Goal: Task Accomplishment & Management: Manage account settings

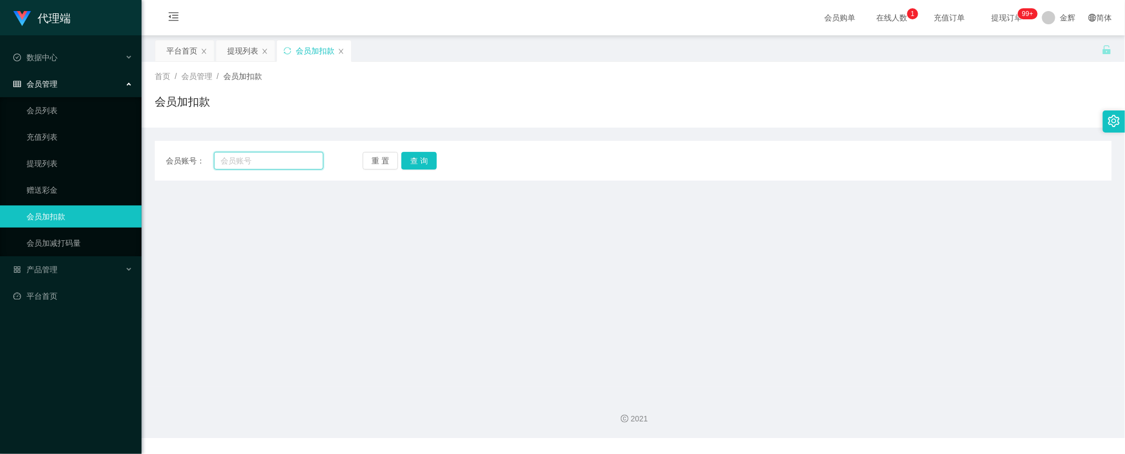
click at [296, 164] on input "text" at bounding box center [268, 161] width 109 height 18
paste input "[PERSON_NAME]"
type input "[PERSON_NAME]"
click at [415, 161] on button "查 询" at bounding box center [418, 161] width 35 height 18
click at [330, 118] on div "会员加扣款" at bounding box center [633, 105] width 957 height 25
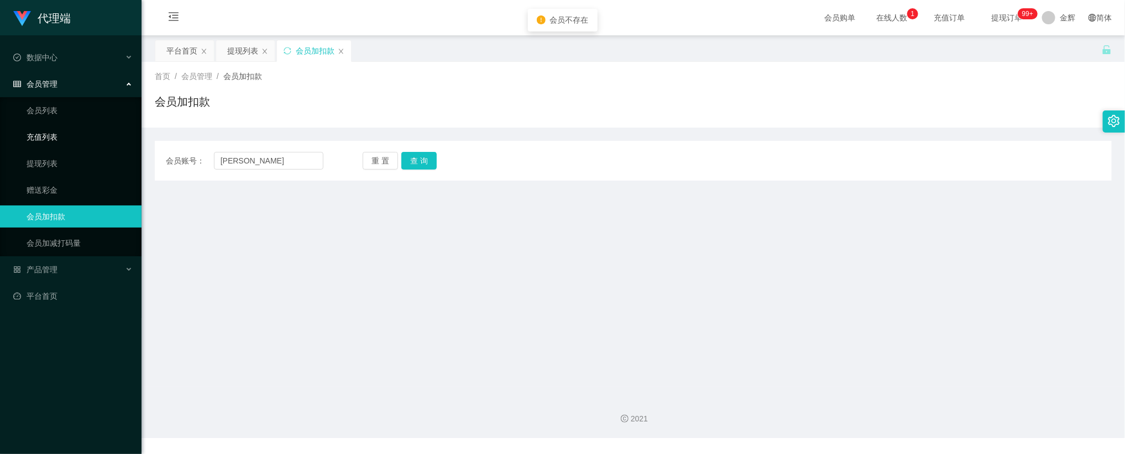
click at [62, 83] on div "会员管理" at bounding box center [71, 84] width 142 height 22
click at [55, 100] on ul "数据中心 会员管理 会员列表 充值列表 提现列表 赠送彩金 会员加扣款 会员加减打码量 产品管理 平台首页" at bounding box center [71, 176] width 142 height 283
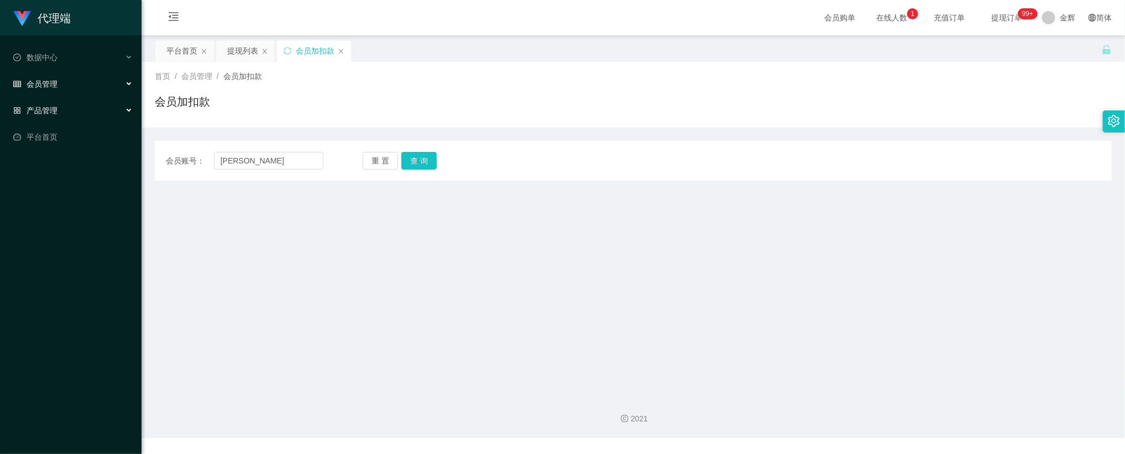
click at [83, 92] on div "会员管理" at bounding box center [71, 84] width 142 height 22
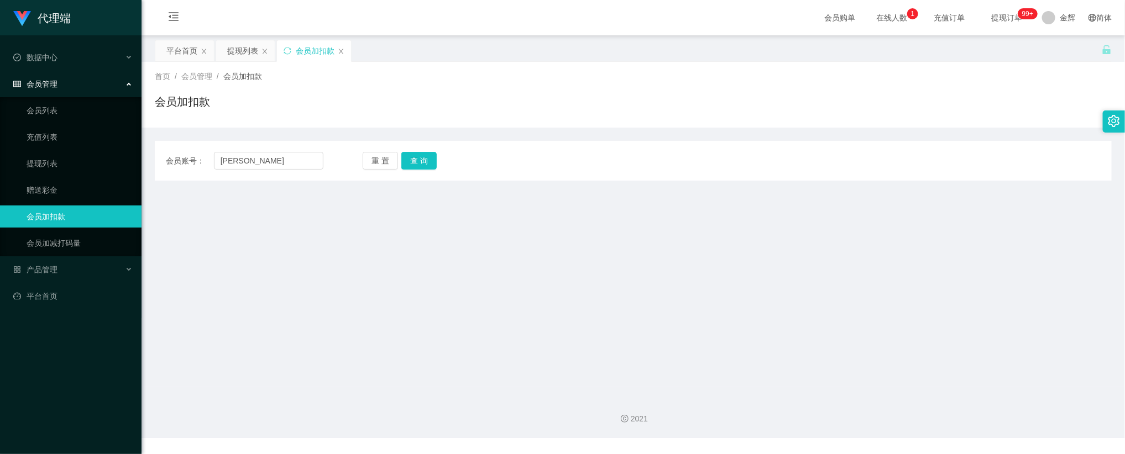
click at [56, 119] on ul "会员列表 充值列表 提现列表 赠送彩金 会员加扣款 会员加减打码量" at bounding box center [71, 176] width 142 height 159
click at [58, 111] on link "会员列表" at bounding box center [80, 111] width 106 height 22
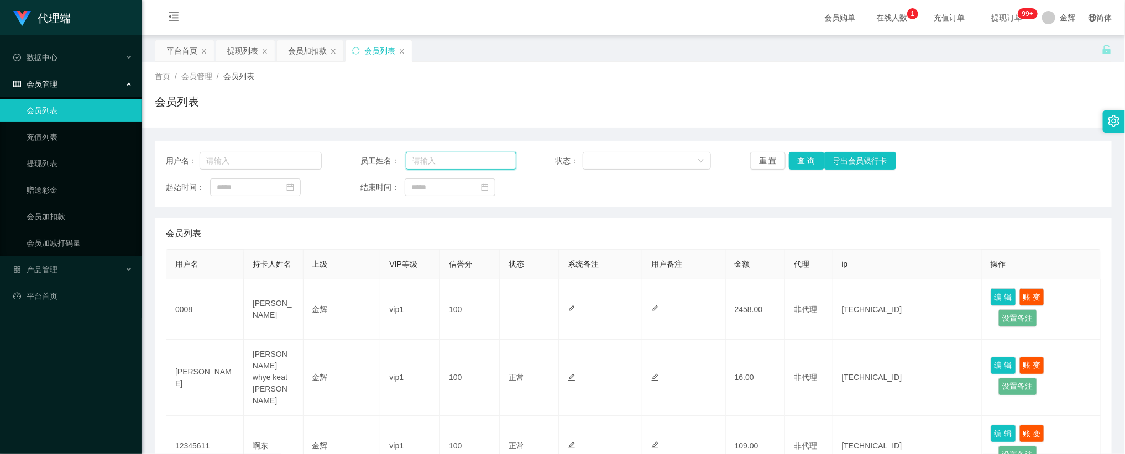
click at [433, 168] on input "text" at bounding box center [461, 161] width 111 height 18
paste input "[PERSON_NAME]"
type input "[PERSON_NAME]"
click at [802, 160] on button "查 询" at bounding box center [806, 161] width 35 height 18
click at [435, 164] on input "[PERSON_NAME]" at bounding box center [461, 161] width 111 height 18
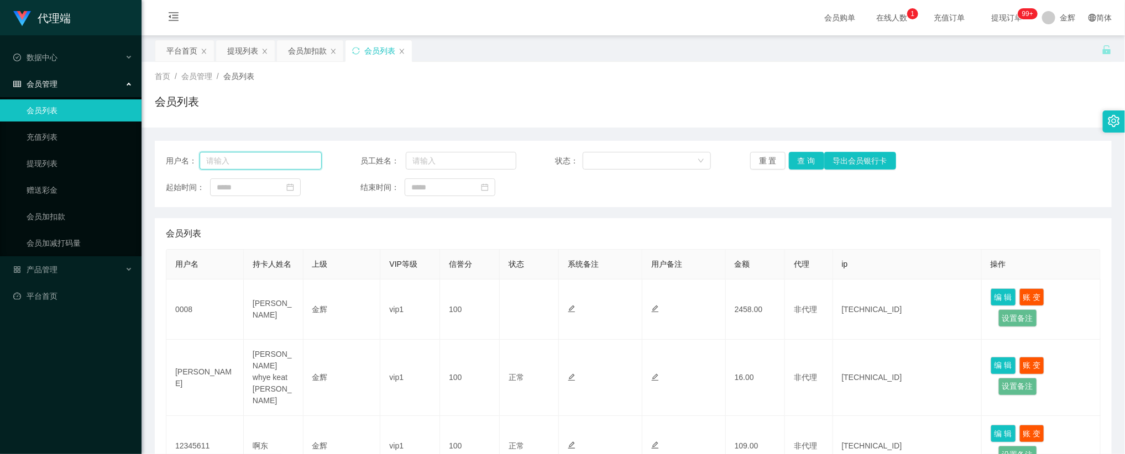
click at [256, 165] on input "text" at bounding box center [261, 161] width 122 height 18
click at [284, 161] on input "text" at bounding box center [261, 161] width 122 height 18
paste input "[PERSON_NAME]"
click at [805, 158] on button "查 询" at bounding box center [806, 161] width 35 height 18
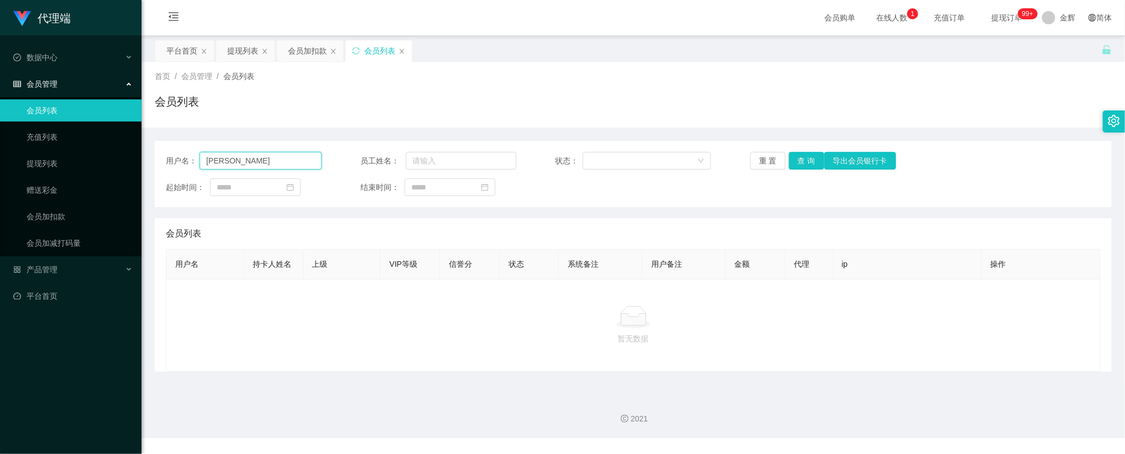
click at [276, 158] on input "[PERSON_NAME]" at bounding box center [261, 161] width 122 height 18
paste input "Lim"
type input "Lim"
click at [809, 161] on button "查 询" at bounding box center [806, 161] width 35 height 18
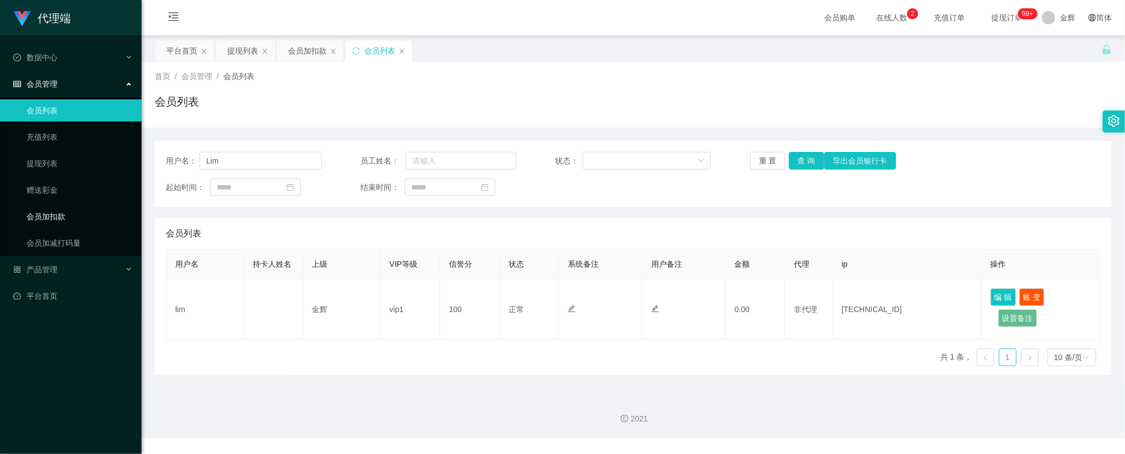
click at [61, 213] on link "会员加扣款" at bounding box center [80, 217] width 106 height 22
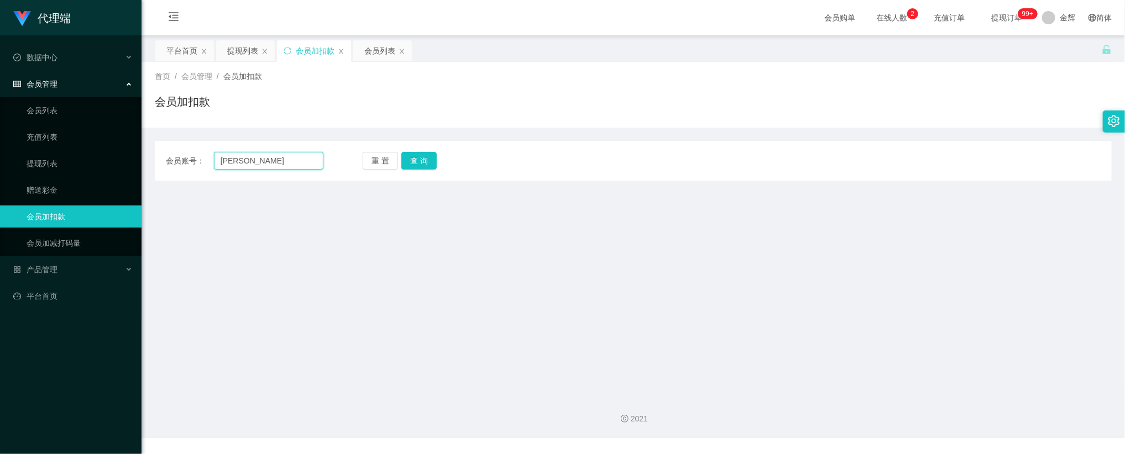
click at [299, 163] on input "[PERSON_NAME]" at bounding box center [268, 161] width 109 height 18
click at [380, 166] on button "重 置" at bounding box center [380, 161] width 35 height 18
click at [284, 161] on input "text" at bounding box center [268, 161] width 109 height 18
paste input "Lim"
type input "Lim"
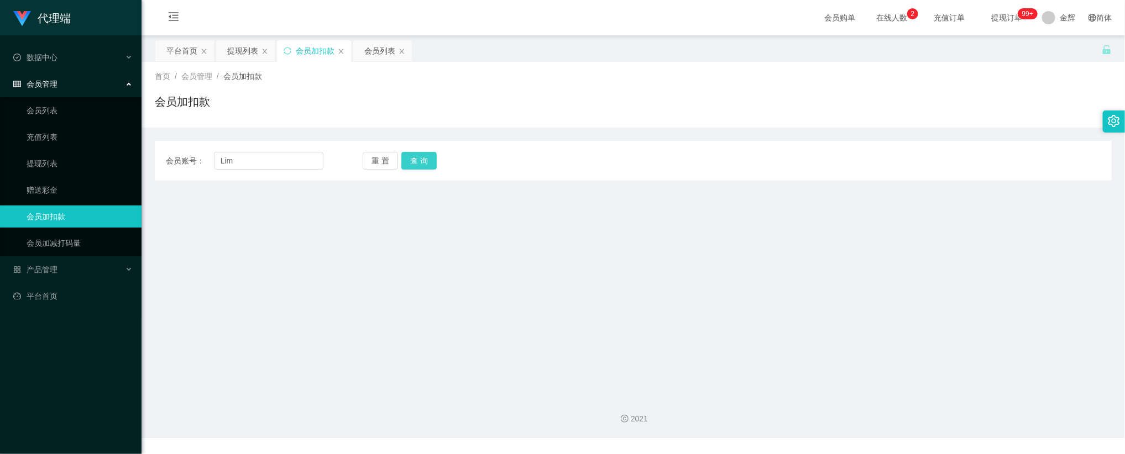
click at [409, 161] on button "查 询" at bounding box center [418, 161] width 35 height 18
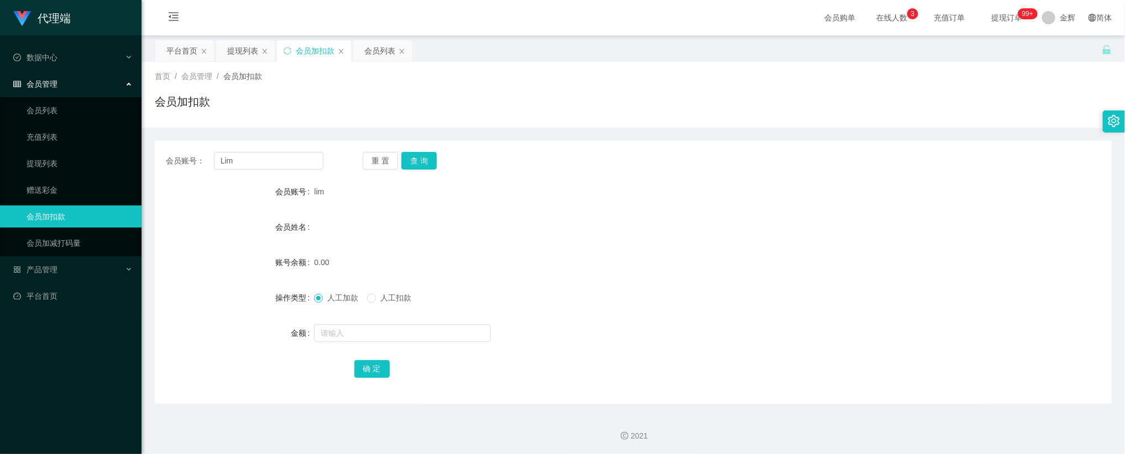
click at [687, 204] on form "会员账号 lim 会员姓名 账号余额 0.00 操作类型 人工加款 人工扣款 金额 确 定" at bounding box center [633, 280] width 957 height 199
click at [44, 100] on link "会员列表" at bounding box center [80, 111] width 106 height 22
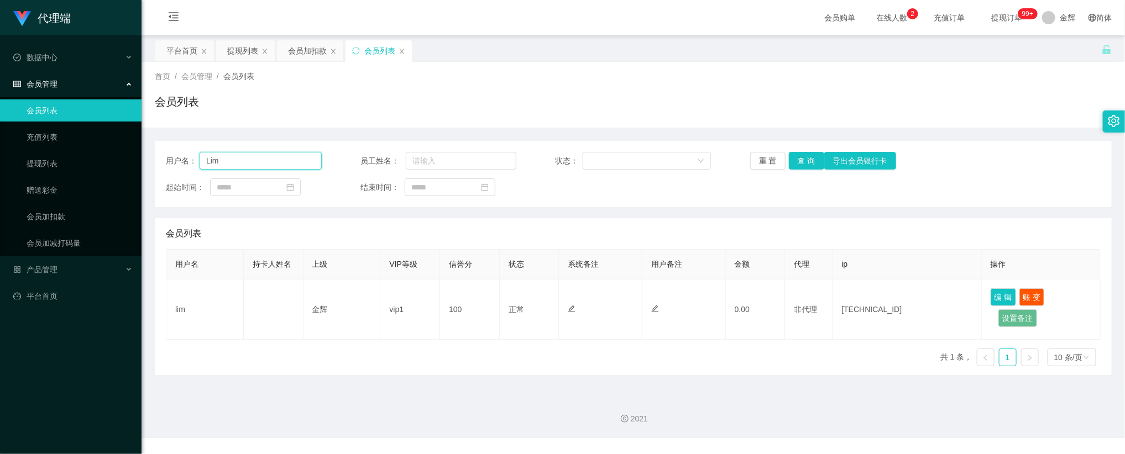
drag, startPoint x: 249, startPoint y: 163, endPoint x: 264, endPoint y: 163, distance: 14.9
click at [249, 163] on input "Lim" at bounding box center [261, 161] width 122 height 18
drag, startPoint x: 797, startPoint y: 155, endPoint x: 828, endPoint y: 177, distance: 38.4
click at [800, 158] on button "查 询" at bounding box center [806, 161] width 35 height 18
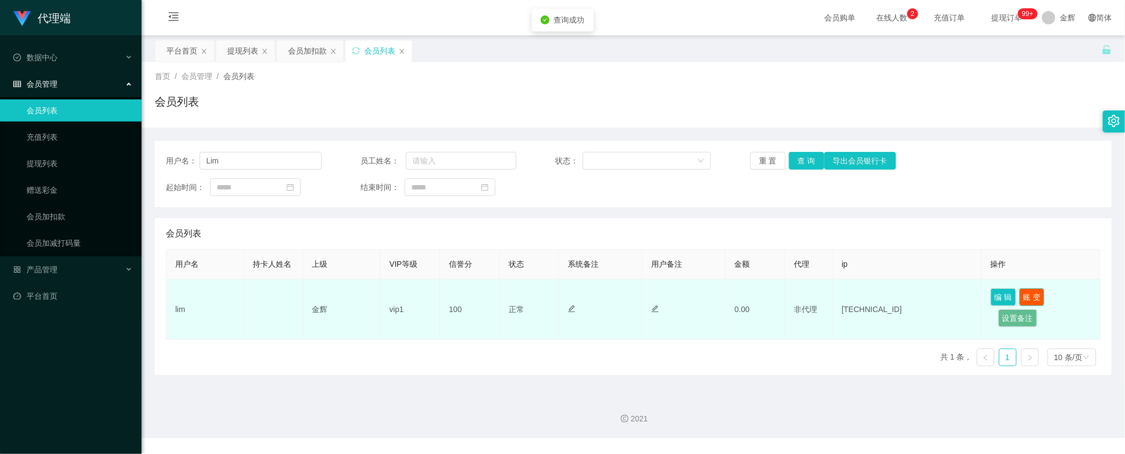
click at [1034, 296] on button "账 变" at bounding box center [1031, 298] width 25 height 18
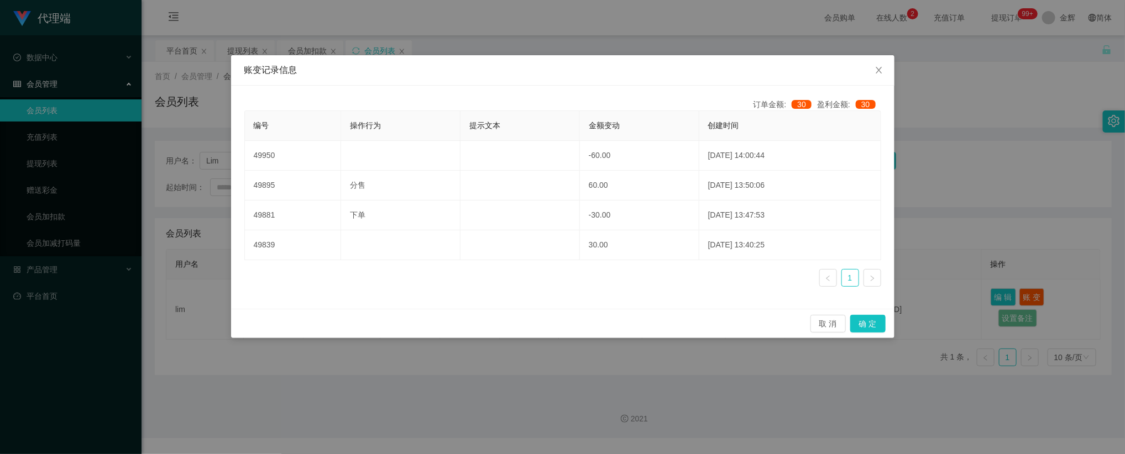
click at [869, 279] on icon "图标: right" at bounding box center [872, 278] width 7 height 7
click at [869, 282] on icon "图标: right" at bounding box center [872, 278] width 7 height 7
click at [822, 279] on link at bounding box center [828, 278] width 18 height 18
click at [876, 70] on icon "图标: close" at bounding box center [879, 70] width 9 height 9
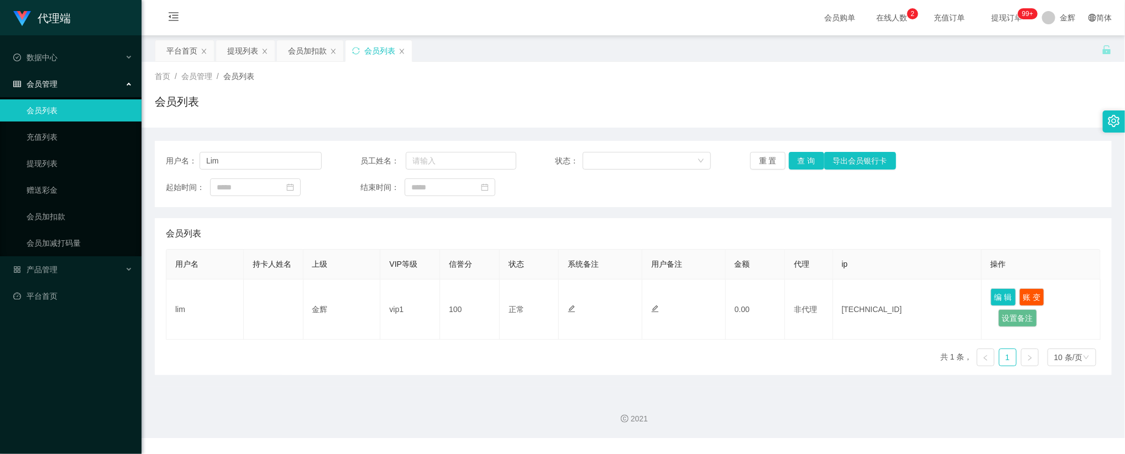
click at [848, 257] on th "ip" at bounding box center [907, 265] width 149 height 30
click at [736, 126] on div "首页 / 会员管理 / 会员列表 / 会员列表" at bounding box center [634, 95] width 984 height 66
drag, startPoint x: 767, startPoint y: 196, endPoint x: 717, endPoint y: 191, distance: 50.0
click at [767, 195] on div "起始时间： 结束时间：" at bounding box center [633, 188] width 935 height 18
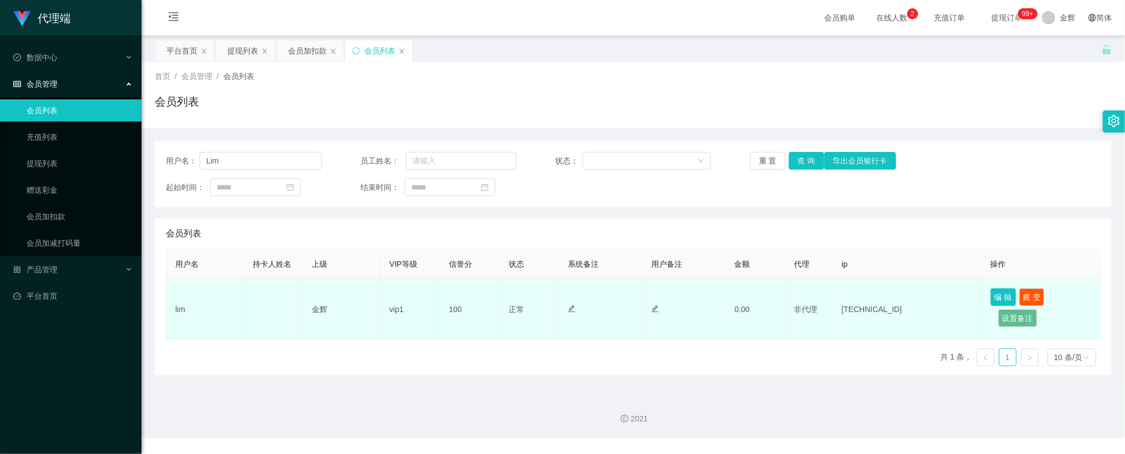
click at [1007, 299] on button "编 辑" at bounding box center [1003, 298] width 25 height 18
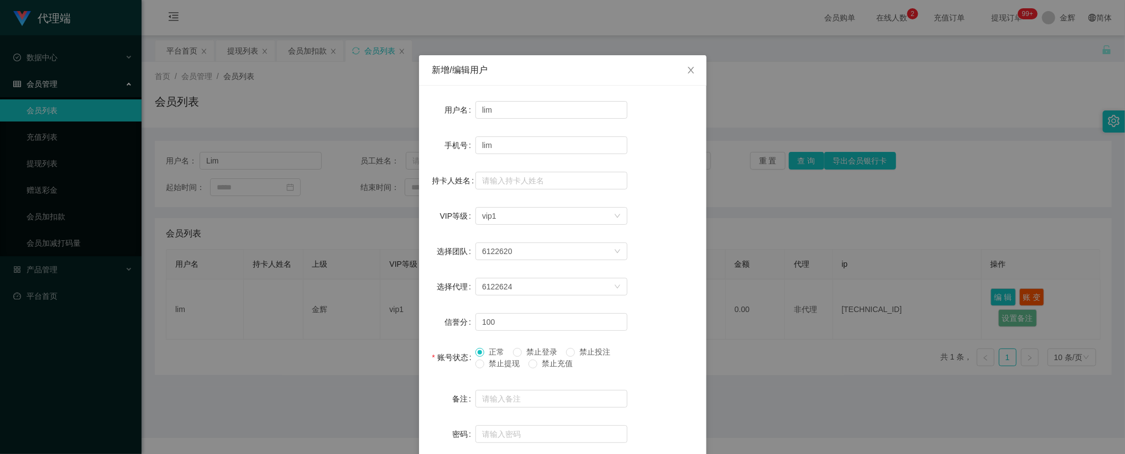
scroll to position [60, 0]
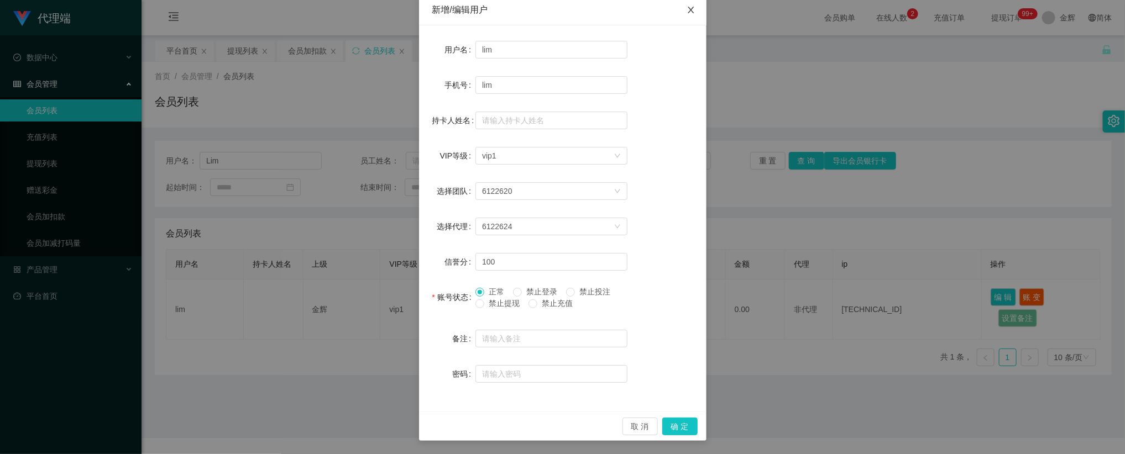
click at [688, 13] on icon "图标: close" at bounding box center [691, 10] width 6 height 7
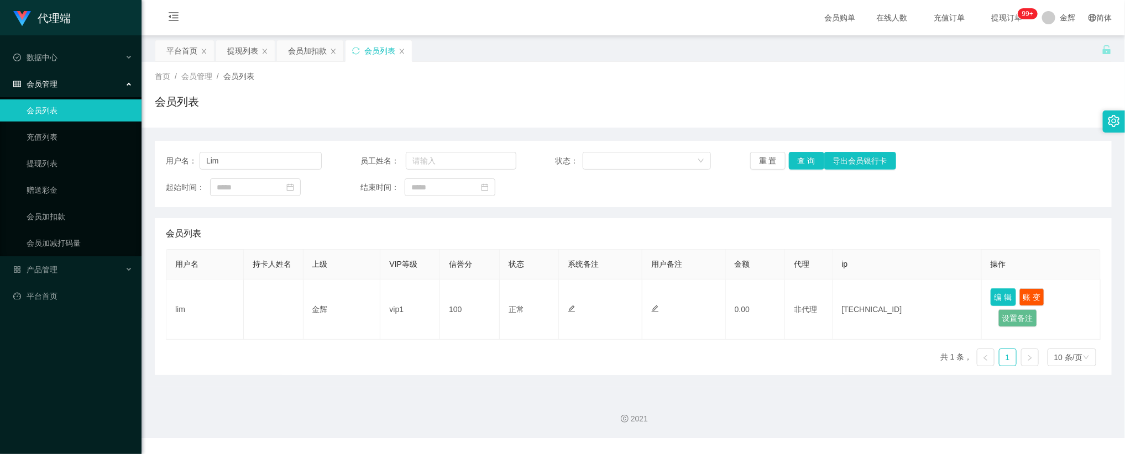
scroll to position [5, 0]
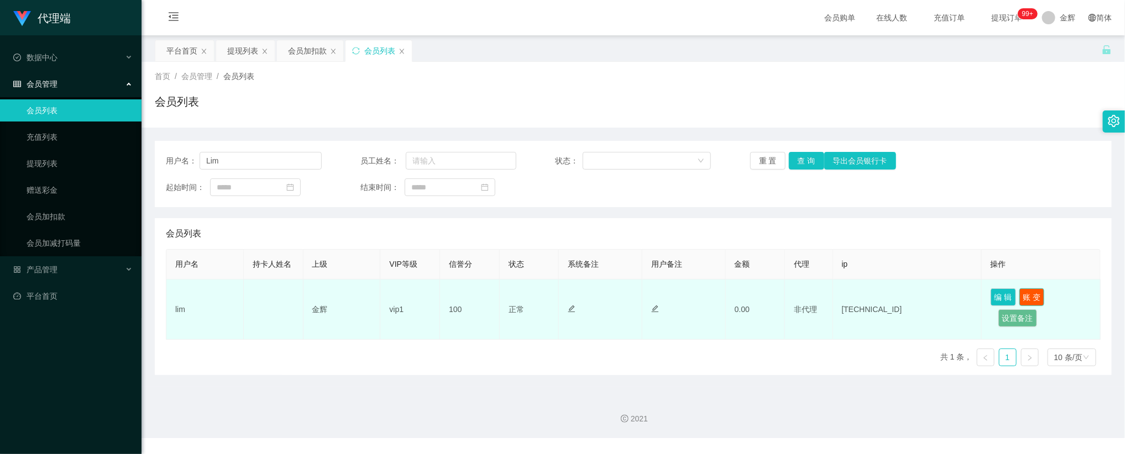
click at [1027, 294] on button "账 变" at bounding box center [1031, 298] width 25 height 18
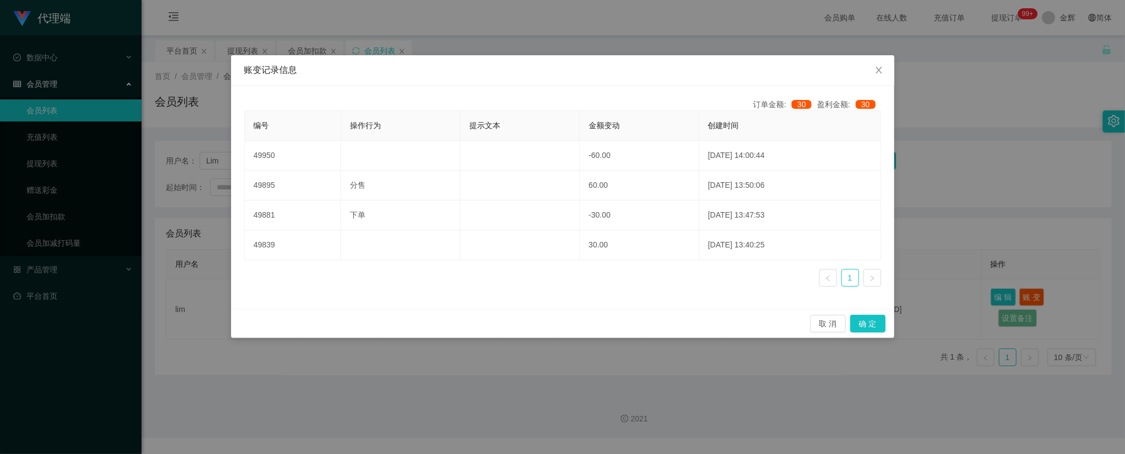
click at [868, 284] on link at bounding box center [873, 278] width 18 height 18
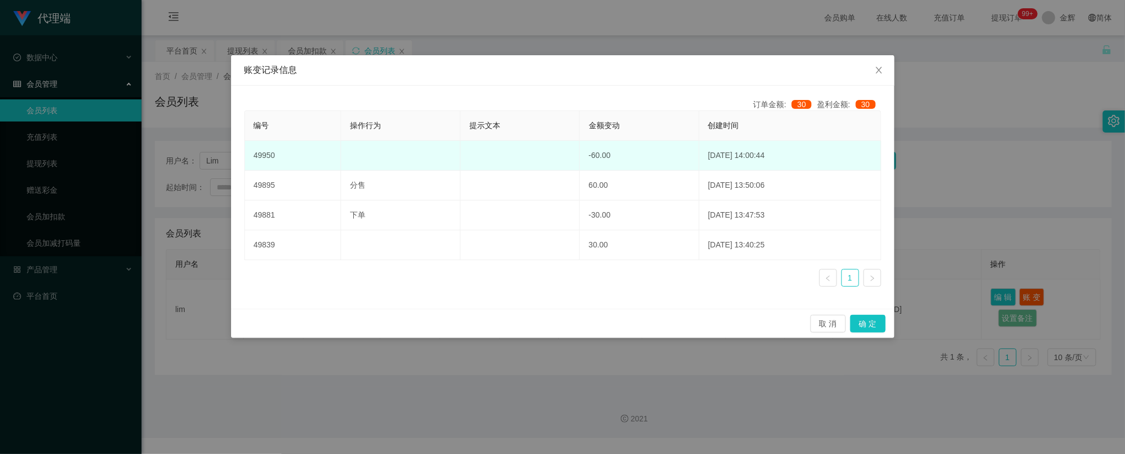
click at [580, 151] on td "-60.00" at bounding box center [639, 156] width 119 height 30
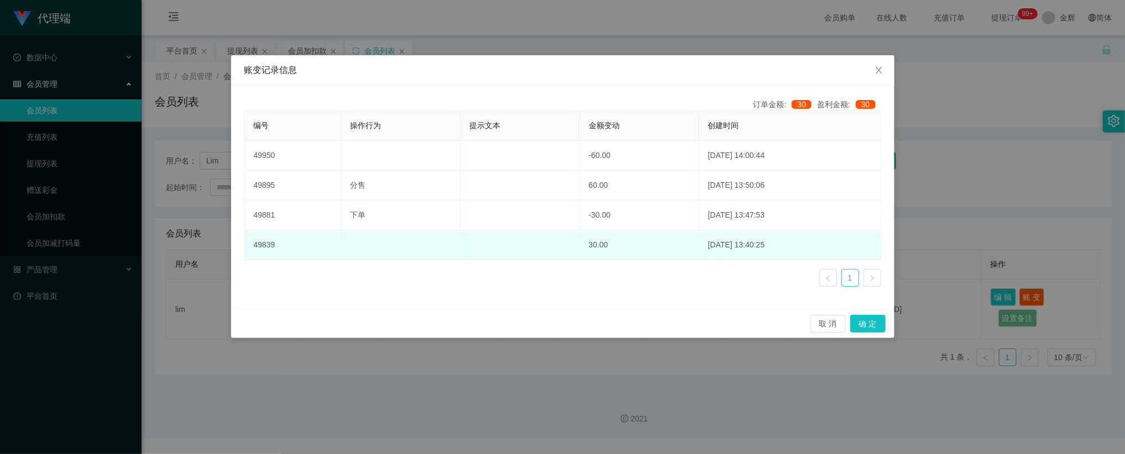
click at [580, 245] on td "30.00" at bounding box center [639, 246] width 119 height 30
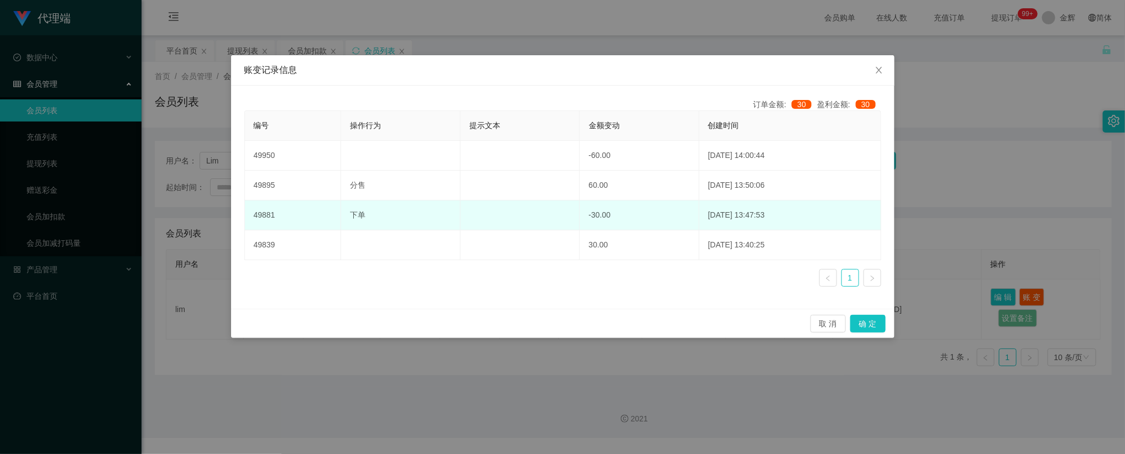
click at [590, 224] on td "-30.00" at bounding box center [639, 216] width 119 height 30
click at [582, 219] on td "-30.00" at bounding box center [639, 216] width 119 height 30
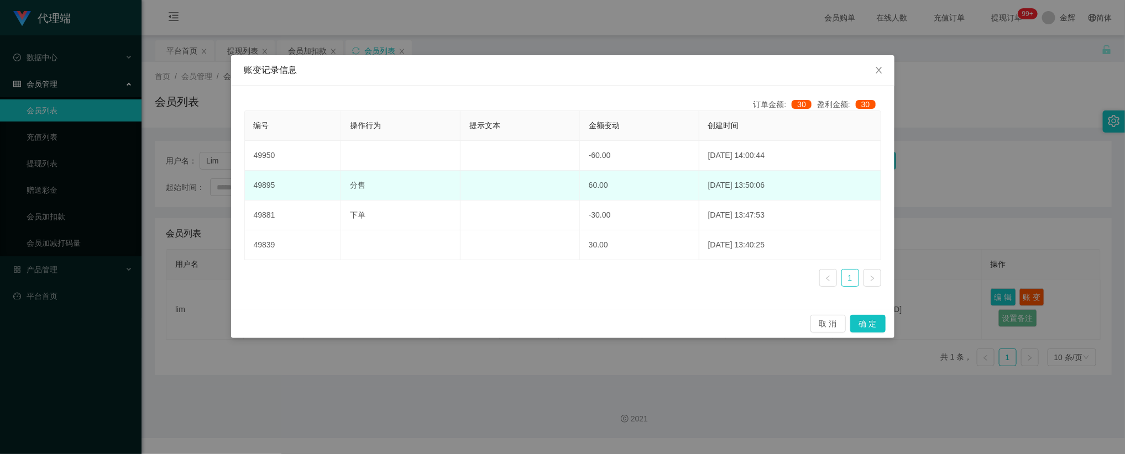
drag, startPoint x: 589, startPoint y: 189, endPoint x: 589, endPoint y: 180, distance: 9.4
click at [589, 189] on td "60.00" at bounding box center [639, 186] width 119 height 30
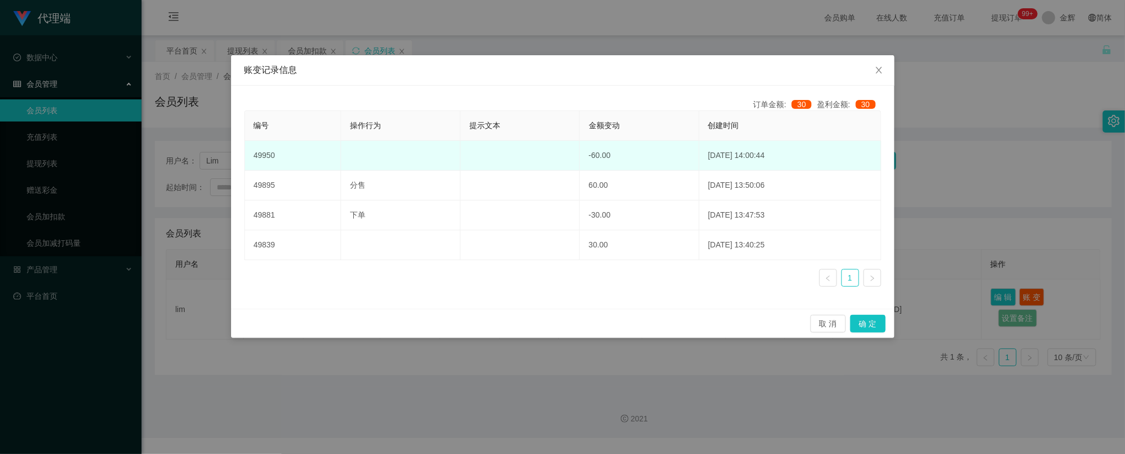
click at [584, 148] on td "-60.00" at bounding box center [639, 156] width 119 height 30
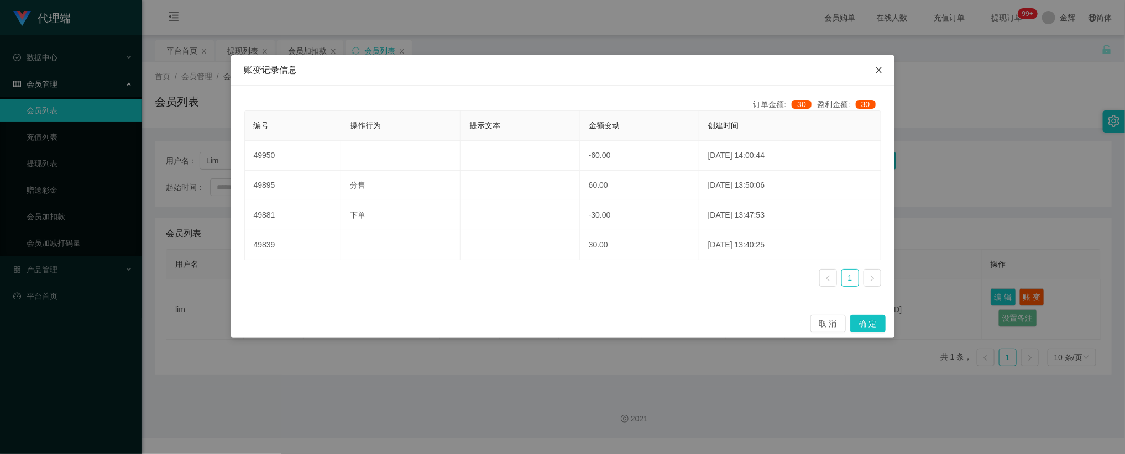
click at [879, 66] on icon "图标: close" at bounding box center [879, 70] width 9 height 9
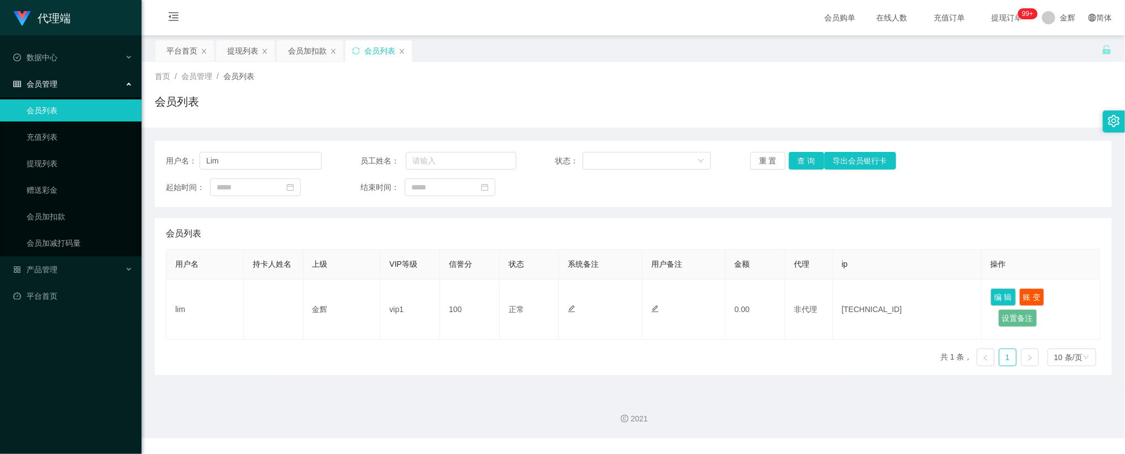
click at [881, 83] on div "首页 / 会员管理 / 会员列表 / 会员列表" at bounding box center [633, 95] width 957 height 48
click at [700, 208] on div "用户名： [PERSON_NAME] 员工姓名： 状态： 重 置 查 询 导出会员银行卡 起始时间： 结束时间： 会员列表 用户名 持卡人姓名 上级 VIP等…" at bounding box center [633, 258] width 957 height 234
click at [995, 98] on div "会员列表" at bounding box center [633, 105] width 957 height 25
click at [258, 160] on input "Lim" at bounding box center [261, 161] width 122 height 18
click at [52, 211] on link "会员加扣款" at bounding box center [80, 217] width 106 height 22
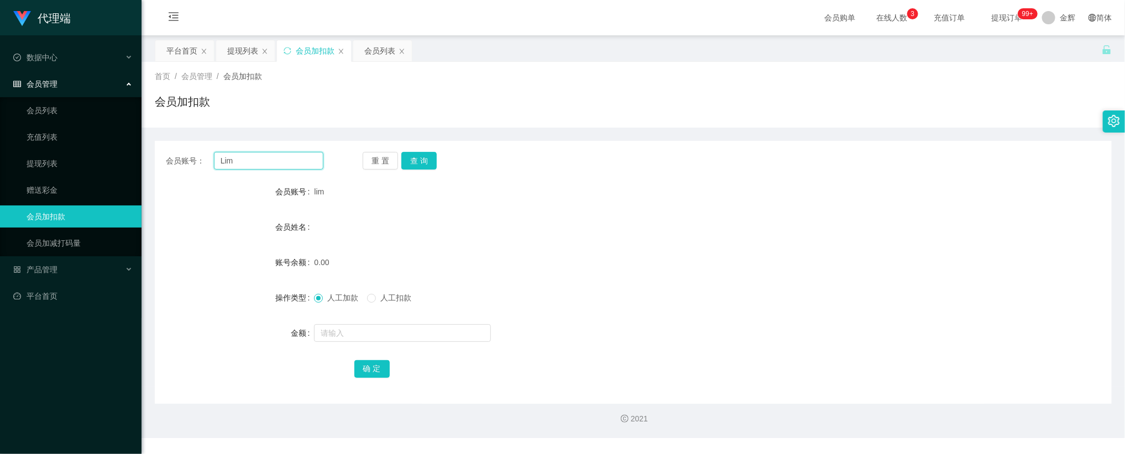
drag, startPoint x: 313, startPoint y: 161, endPoint x: 355, endPoint y: 160, distance: 41.5
click at [316, 160] on input "Lim" at bounding box center [268, 161] width 109 height 18
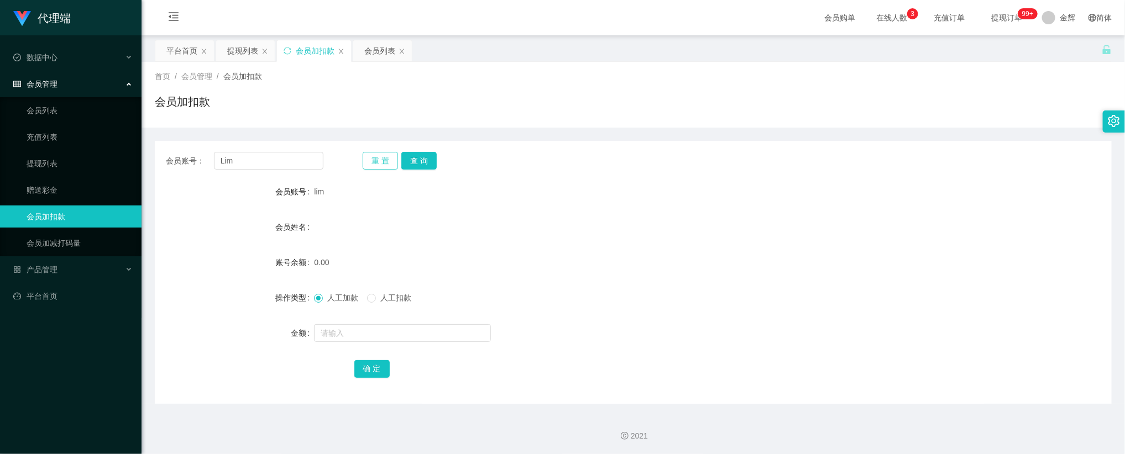
click at [395, 161] on button "重 置" at bounding box center [380, 161] width 35 height 18
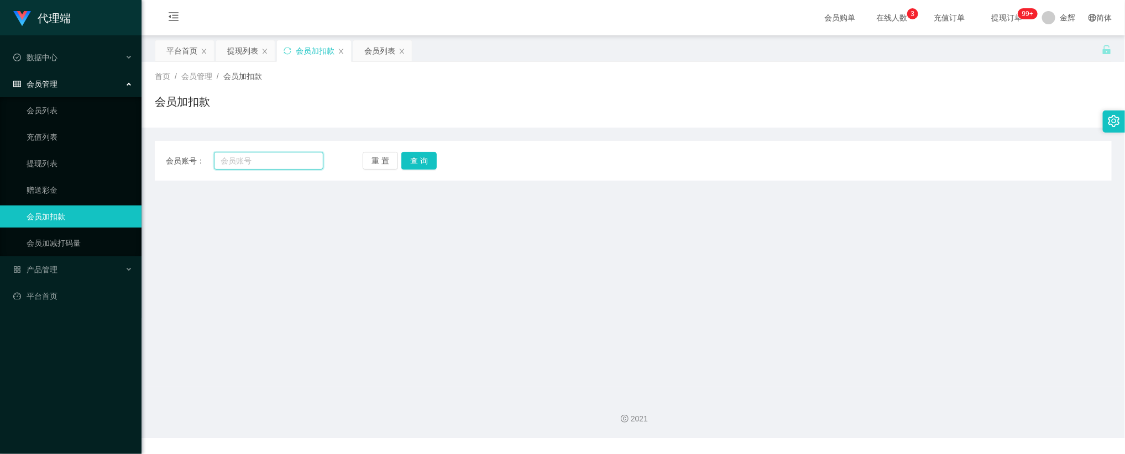
click at [294, 163] on input "text" at bounding box center [268, 161] width 109 height 18
paste input "6779"
type input "6779"
click at [420, 161] on button "查 询" at bounding box center [418, 161] width 35 height 18
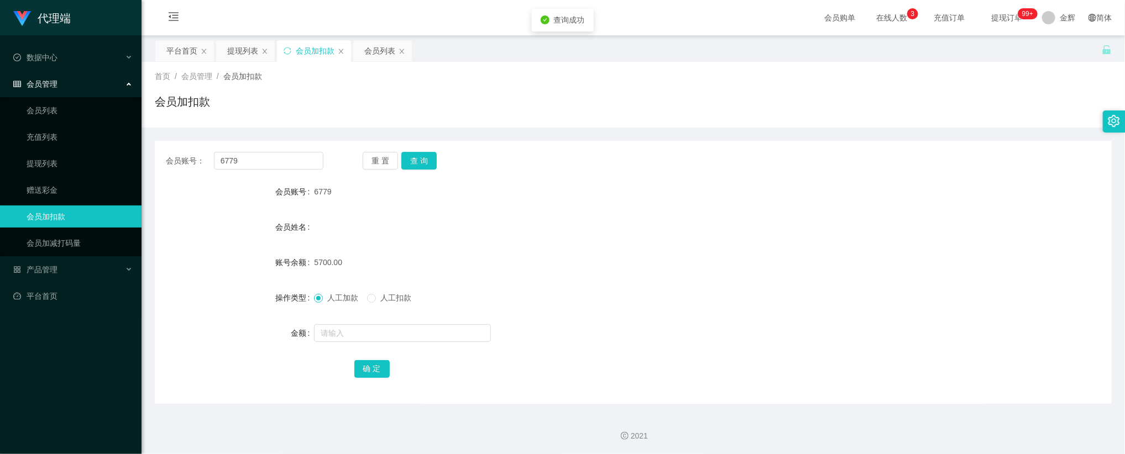
click at [393, 244] on form "会员账号 6779 会员姓名 账号余额 5700.00 操作类型 人工加款 人工扣款 金额 确 定" at bounding box center [633, 280] width 957 height 199
click at [562, 82] on div "首页 / 会员管理 / 会员加扣款 /" at bounding box center [633, 77] width 957 height 12
drag, startPoint x: 773, startPoint y: 202, endPoint x: 768, endPoint y: 178, distance: 24.8
click at [773, 202] on div "6779" at bounding box center [593, 192] width 558 height 22
click at [263, 163] on input "6779" at bounding box center [268, 161] width 109 height 18
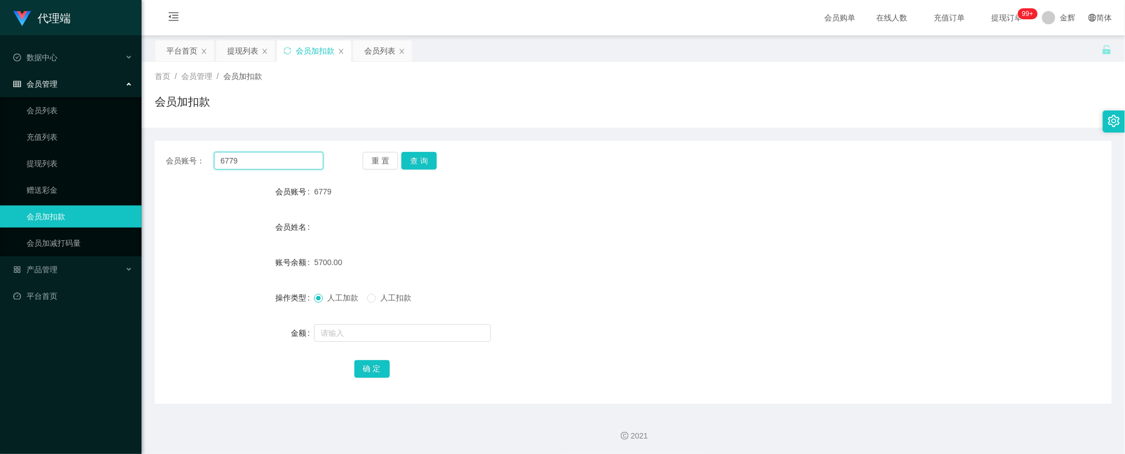
click at [263, 163] on input "6779" at bounding box center [268, 161] width 109 height 18
click at [309, 156] on input "6779" at bounding box center [268, 161] width 109 height 18
click at [405, 163] on button "查 询" at bounding box center [418, 161] width 35 height 18
click at [307, 163] on input "6779" at bounding box center [268, 161] width 109 height 18
click at [826, 214] on form "会员账号 6779 会员姓名 账号余额 5700.00 操作类型 人工加款 人工扣款 金额 确 定" at bounding box center [633, 280] width 957 height 199
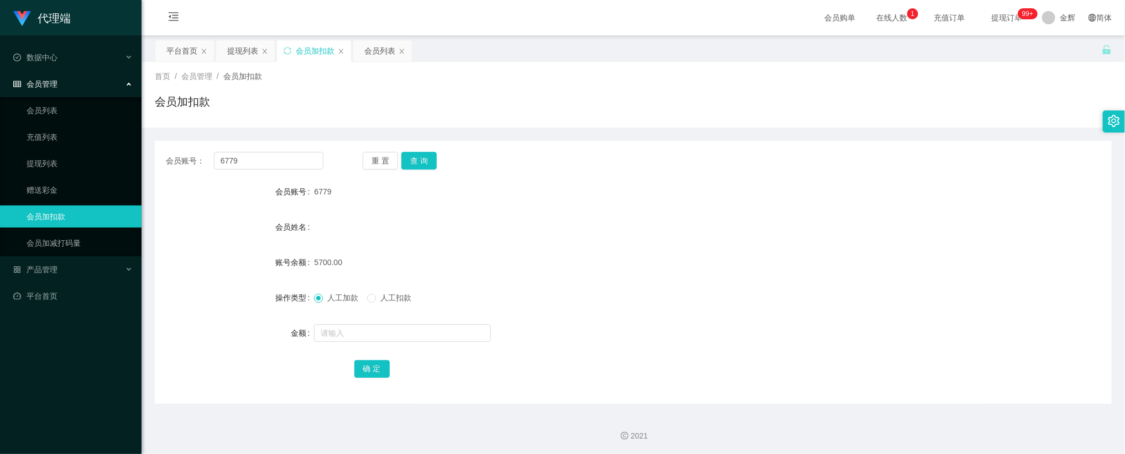
click at [812, 118] on div "会员加扣款" at bounding box center [633, 105] width 957 height 25
drag, startPoint x: 354, startPoint y: 103, endPoint x: 349, endPoint y: 113, distance: 11.1
click at [354, 103] on div "会员加扣款" at bounding box center [633, 105] width 957 height 25
click at [277, 171] on div "会员账号： 6779 重 置 查 询 会员账号 6779 会员姓名 账号余额 5700.00 操作类型 人工加款 人工扣款 金额 确 定" at bounding box center [633, 272] width 957 height 263
click at [657, 126] on div "首页 / 会员管理 / 会员加扣款 / 会员加扣款" at bounding box center [634, 95] width 984 height 66
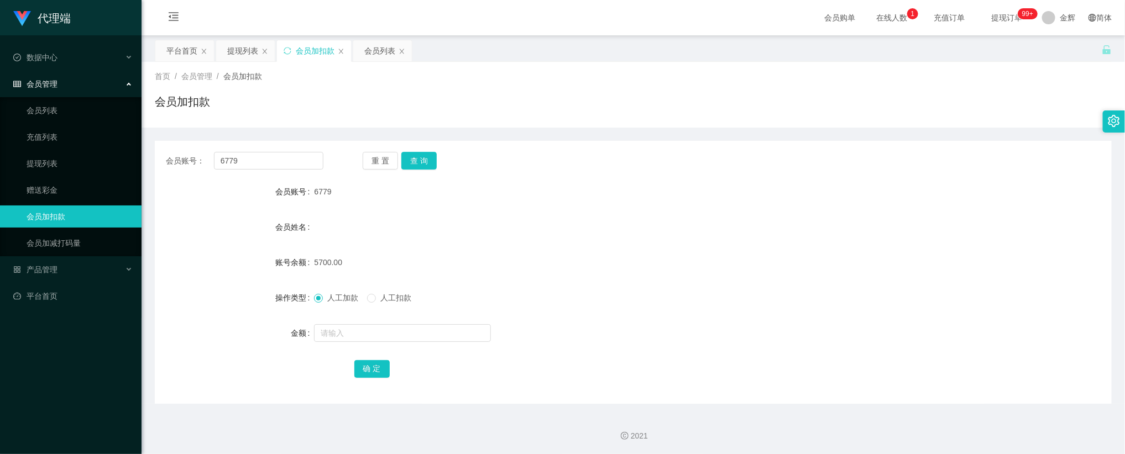
click at [836, 92] on div "首页 / 会员管理 / 会员加扣款 / 会员加扣款" at bounding box center [633, 95] width 957 height 48
click at [750, 191] on div "6779" at bounding box center [593, 192] width 558 height 22
drag, startPoint x: 308, startPoint y: 166, endPoint x: 292, endPoint y: 168, distance: 16.7
click at [216, 161] on input "6779" at bounding box center [268, 161] width 109 height 18
click at [415, 241] on form "会员账号 6779 会员姓名 账号余额 5700.00 操作类型 人工加款 人工扣款 金额 确 定" at bounding box center [633, 280] width 957 height 199
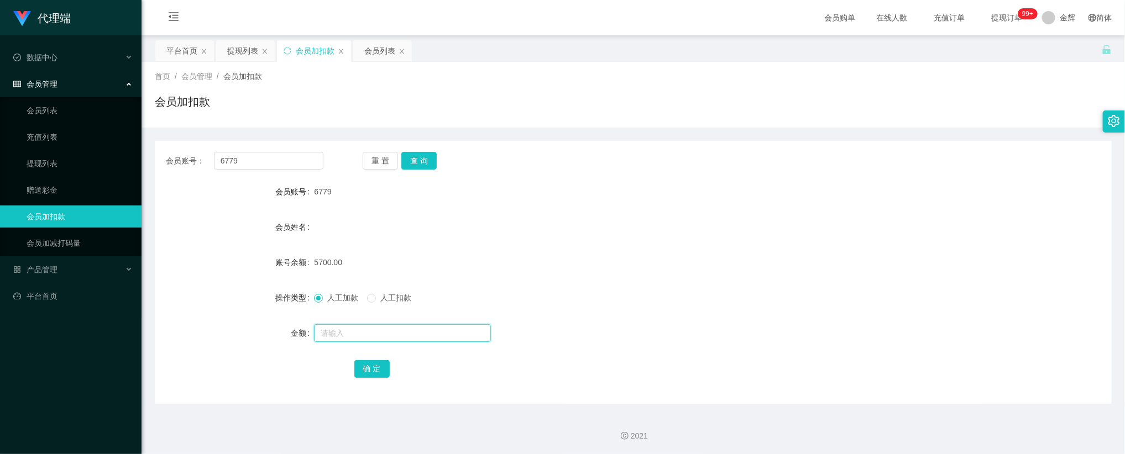
click at [357, 329] on input "text" at bounding box center [402, 334] width 177 height 18
type input "4500"
click at [377, 367] on button "确 定" at bounding box center [371, 369] width 35 height 18
click at [499, 275] on form "会员账号 6779 会员姓名 账号余额 10200.00 操作类型 人工加款 人工扣款 金额 确 定" at bounding box center [633, 280] width 957 height 199
click at [381, 159] on button "重 置" at bounding box center [380, 161] width 35 height 18
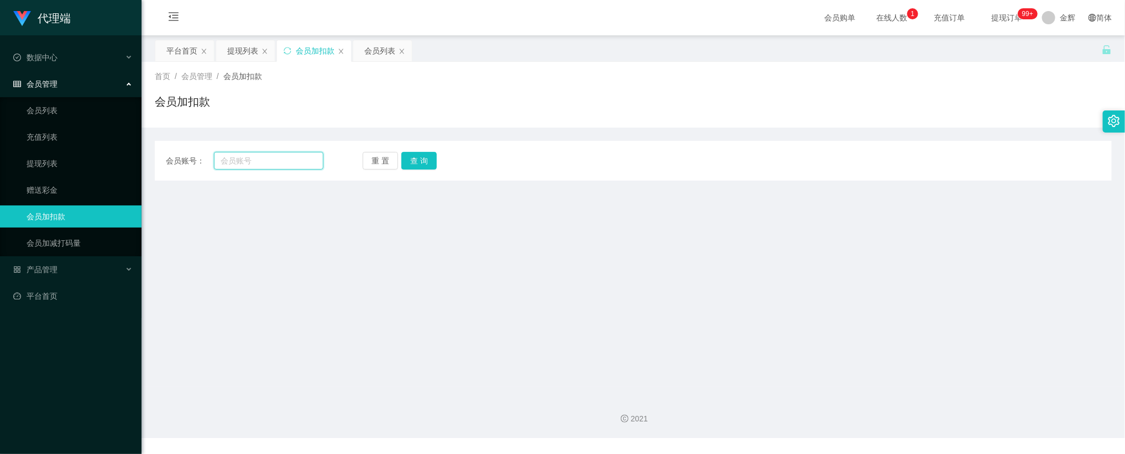
click at [294, 156] on input "text" at bounding box center [268, 161] width 109 height 18
paste input "6779"
type input "6779"
click at [411, 161] on button "查 询" at bounding box center [418, 161] width 35 height 18
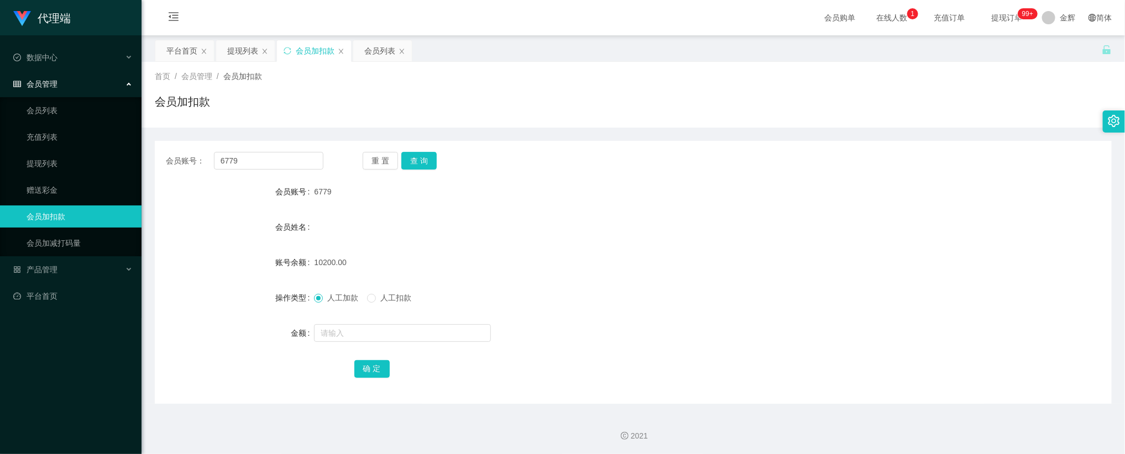
click at [680, 158] on div "会员账号： 6779 重 置 查 询" at bounding box center [633, 161] width 957 height 18
click at [432, 161] on button "查 询" at bounding box center [418, 161] width 35 height 18
click at [351, 343] on div at bounding box center [593, 333] width 558 height 22
click at [354, 333] on input "text" at bounding box center [402, 334] width 177 height 18
type input "1000"
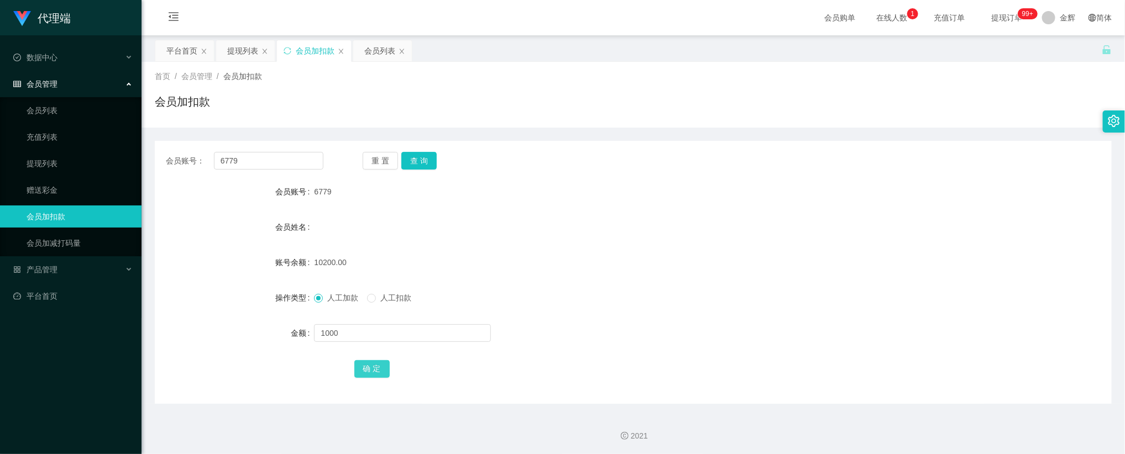
click at [377, 370] on button "确 定" at bounding box center [371, 369] width 35 height 18
click at [550, 263] on div "10200.00" at bounding box center [593, 263] width 558 height 22
click at [707, 292] on div "人工加款 人工扣款" at bounding box center [593, 298] width 558 height 22
click at [355, 332] on input "text" at bounding box center [402, 334] width 177 height 18
click at [379, 331] on input "text" at bounding box center [402, 334] width 177 height 18
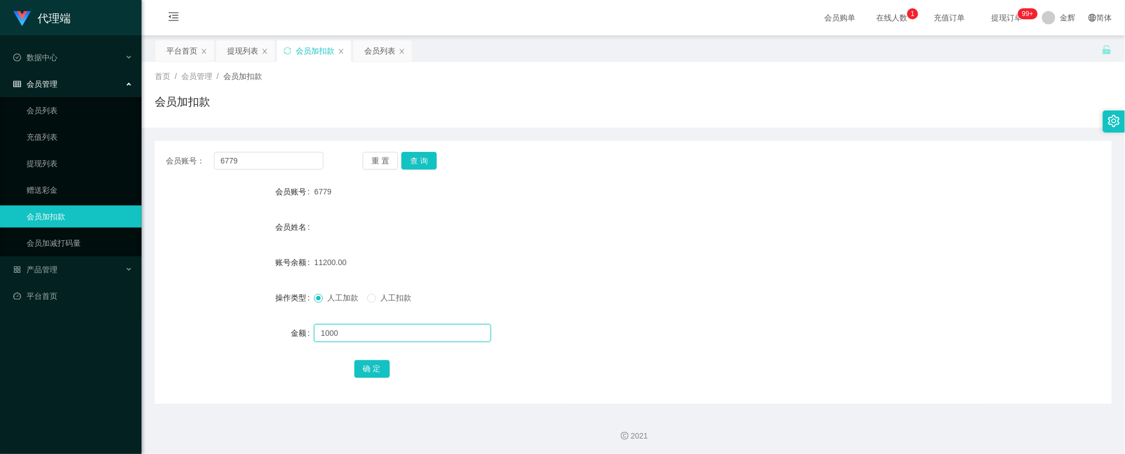
type input "1000"
click at [387, 370] on button "确 定" at bounding box center [371, 369] width 35 height 18
click at [350, 331] on input "text" at bounding box center [402, 334] width 177 height 18
type input "1000"
drag, startPoint x: 746, startPoint y: 239, endPoint x: 783, endPoint y: 158, distance: 89.6
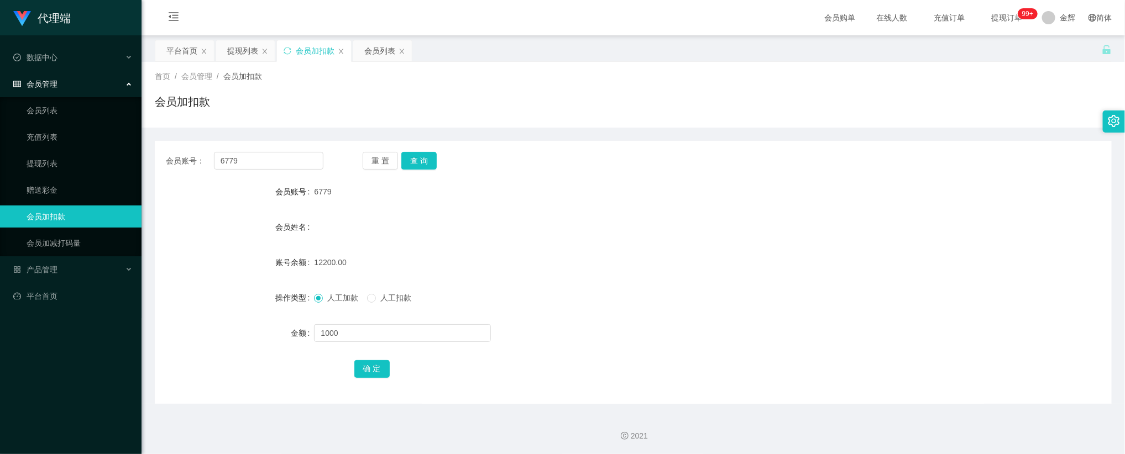
click at [746, 239] on form "会员账号 6779 会员姓名 账号余额 12200.00 操作类型 人工加款 人工扣款 金额 1000 确 定" at bounding box center [633, 280] width 957 height 199
click at [359, 367] on button "确 定" at bounding box center [371, 369] width 35 height 18
click at [322, 331] on input "text" at bounding box center [402, 334] width 177 height 18
type input "1000"
click at [355, 369] on button "确 定" at bounding box center [371, 369] width 35 height 18
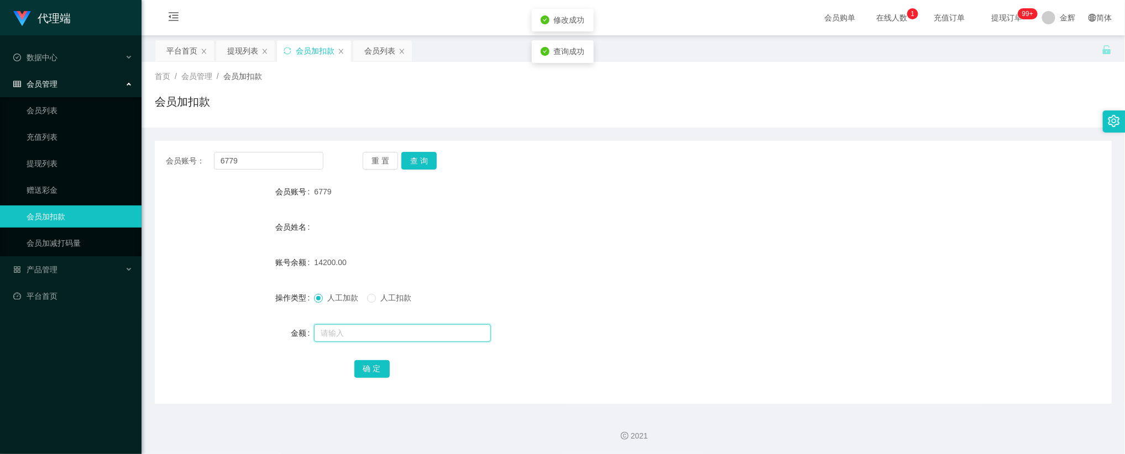
click at [379, 327] on input "text" at bounding box center [402, 334] width 177 height 18
type input "1000"
click at [379, 365] on button "确 定" at bounding box center [371, 369] width 35 height 18
drag, startPoint x: 524, startPoint y: 275, endPoint x: 538, endPoint y: 268, distance: 15.8
click at [537, 269] on form "会员账号 6779 会员姓名 账号余额 14200.00 操作类型 人工加款 人工扣款 金额 1000 确 定" at bounding box center [633, 280] width 957 height 199
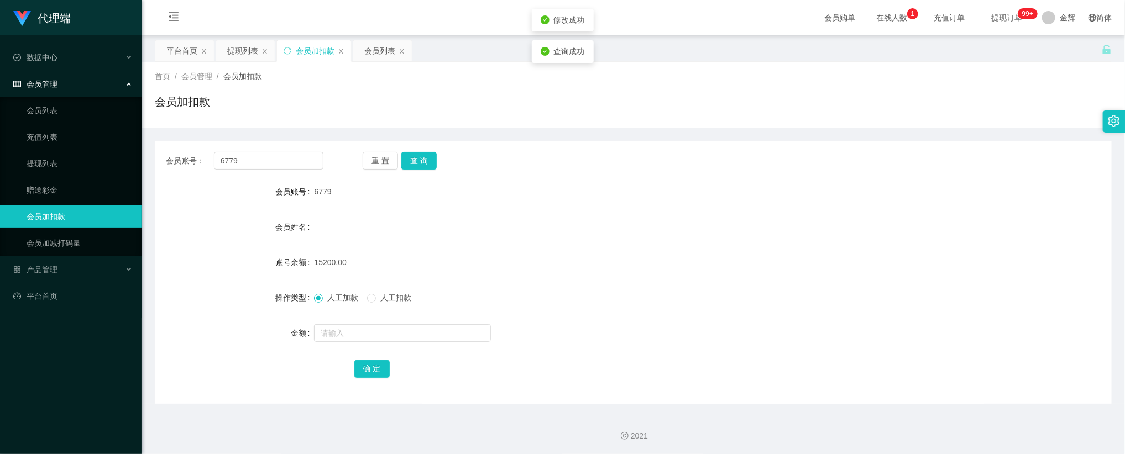
click at [378, 249] on form "会员账号 6779 会员姓名 账号余额 15200.00 操作类型 人工加款 人工扣款 金额 确 定" at bounding box center [633, 280] width 957 height 199
click at [379, 276] on form "会员账号 6779 会员姓名 账号余额 15200.00 操作类型 人工加款 人工扣款 金额 确 定" at bounding box center [633, 280] width 957 height 199
click at [357, 335] on input "text" at bounding box center [402, 334] width 177 height 18
type input "500"
click at [384, 370] on button "确 定" at bounding box center [371, 369] width 35 height 18
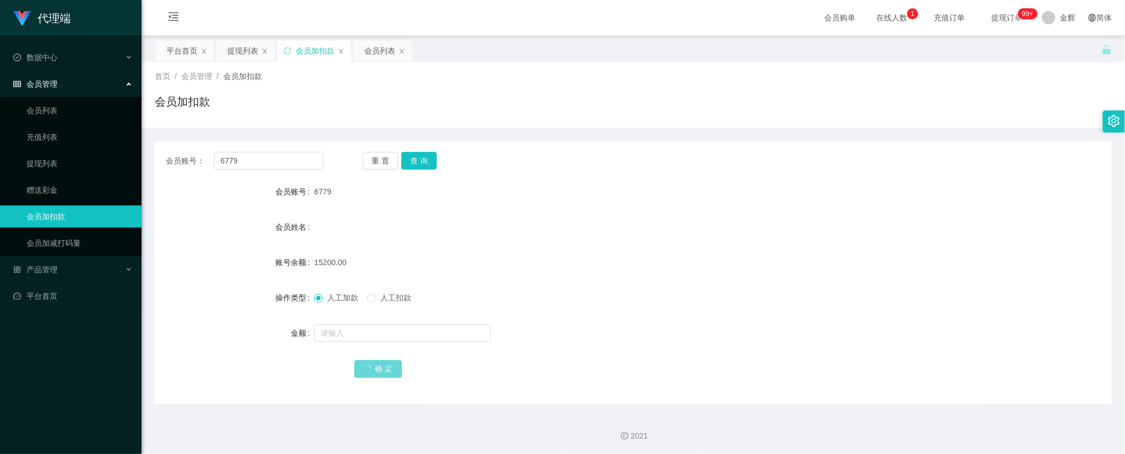
drag, startPoint x: 591, startPoint y: 322, endPoint x: 611, endPoint y: 320, distance: 20.0
click at [611, 320] on form "会员账号 6779 会员姓名 账号余额 15200.00 操作类型 人工加款 人工扣款 金额 确 定" at bounding box center [633, 280] width 957 height 199
